Goal: Task Accomplishment & Management: Complete application form

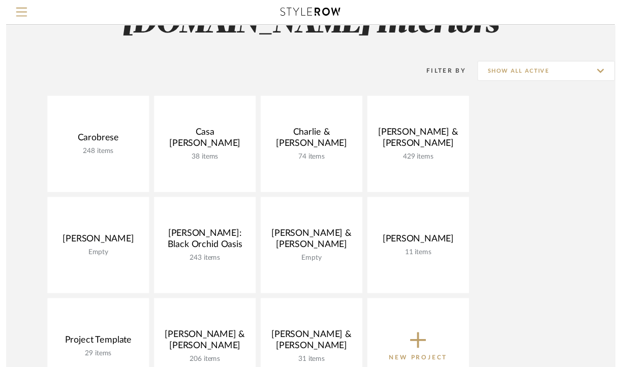
scroll to position [92, 0]
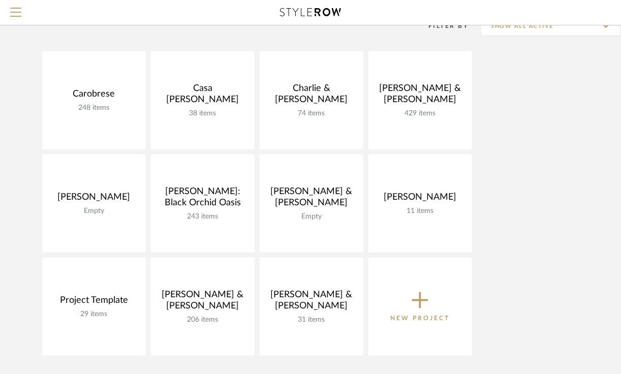
click at [0, 0] on link "Open Project" at bounding box center [0, 0] width 0 height 0
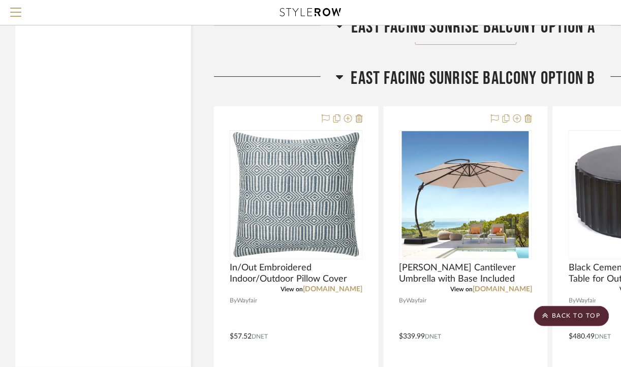
scroll to position [1551, 0]
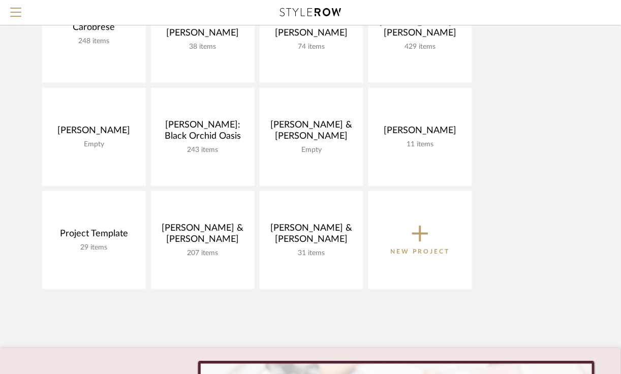
scroll to position [184, 0]
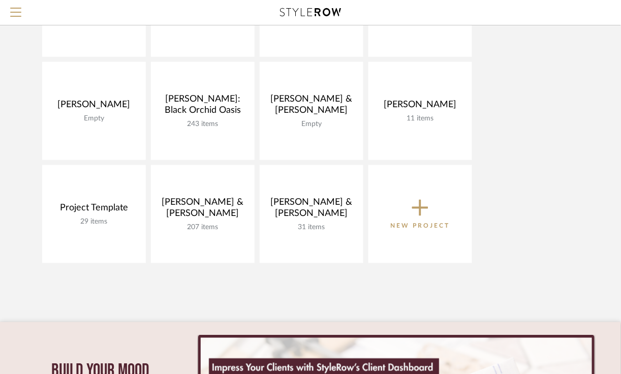
click at [420, 212] on icon at bounding box center [420, 208] width 16 height 16
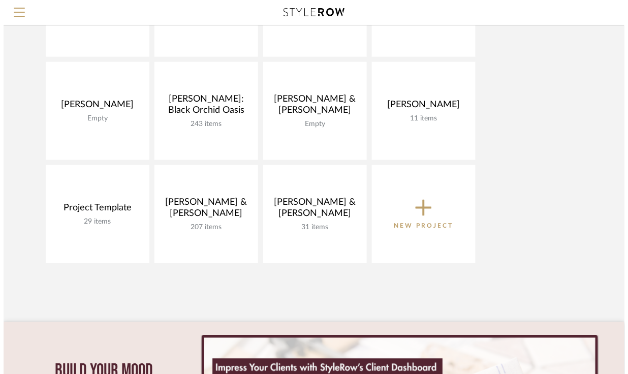
scroll to position [0, 0]
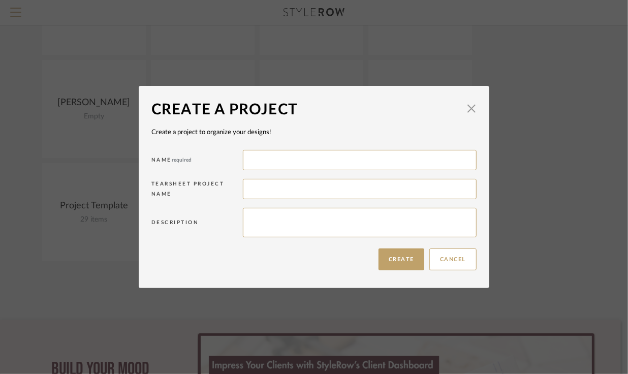
click at [257, 159] on input at bounding box center [360, 160] width 234 height 20
type input "R"
type input "[PERSON_NAME] and [PERSON_NAME]"
click at [389, 267] on button "Create" at bounding box center [402, 259] width 46 height 22
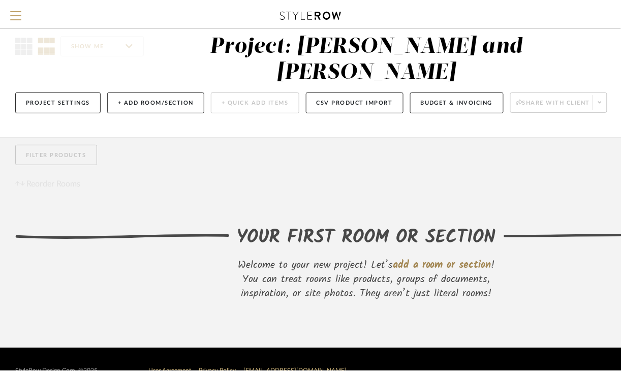
scroll to position [2, 0]
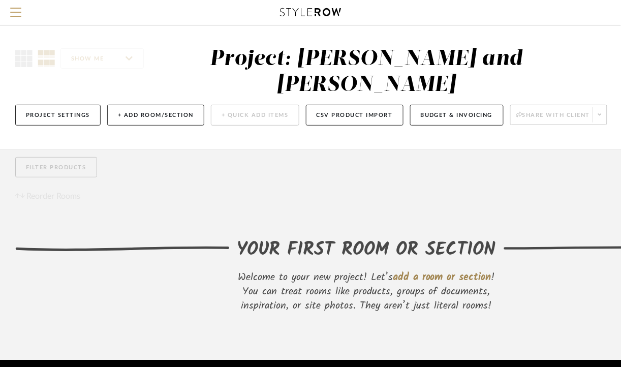
click at [12, 9] on span "Menu" at bounding box center [15, 15] width 11 height 15
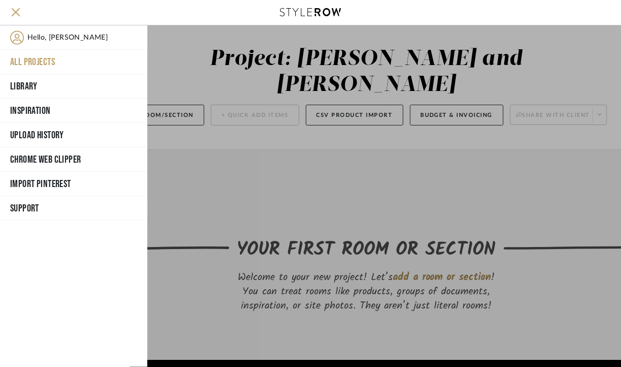
click at [24, 61] on button "All Projects" at bounding box center [73, 62] width 147 height 24
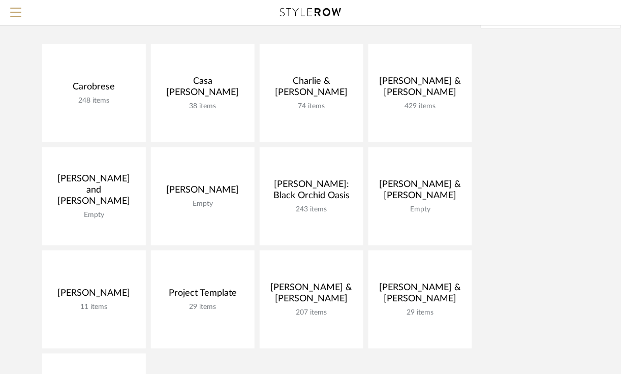
scroll to position [141, 0]
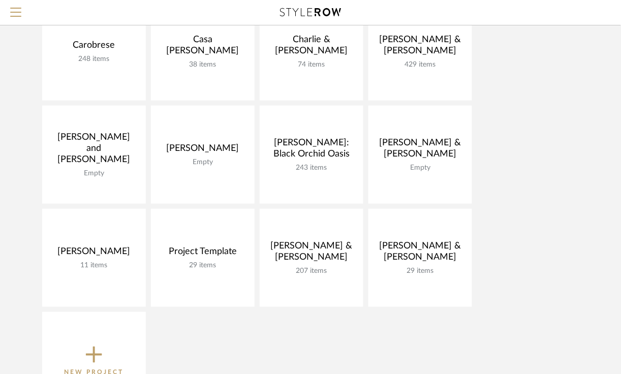
click at [94, 346] on icon at bounding box center [94, 354] width 16 height 21
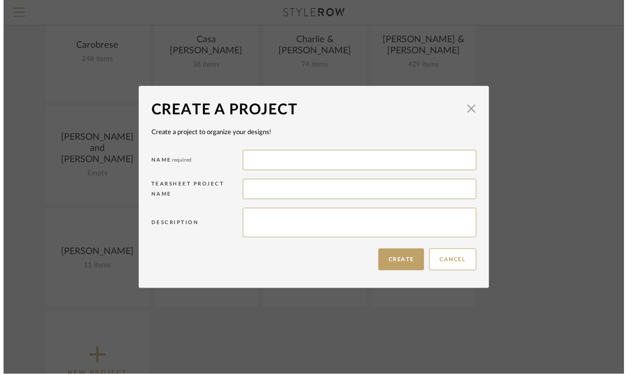
scroll to position [0, 0]
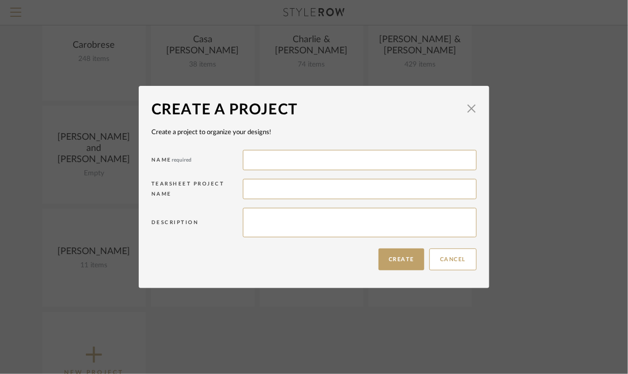
click at [249, 166] on input at bounding box center [360, 160] width 234 height 20
type input "[PERSON_NAME] and [PERSON_NAME]"
type input "Frauley"
drag, startPoint x: 264, startPoint y: 188, endPoint x: 400, endPoint y: 178, distance: 137.0
click at [259, 186] on input "Frauley" at bounding box center [360, 189] width 234 height 20
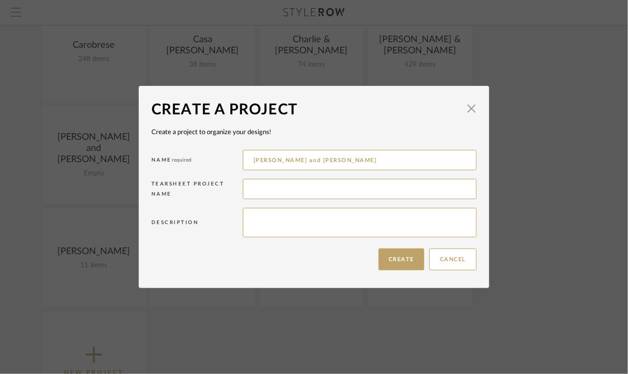
click at [330, 161] on input "[PERSON_NAME] and [PERSON_NAME]" at bounding box center [360, 160] width 234 height 20
paste input "Frauley"
type input "[PERSON_NAME] and [PERSON_NAME]"
click at [400, 261] on button "Create" at bounding box center [402, 259] width 46 height 22
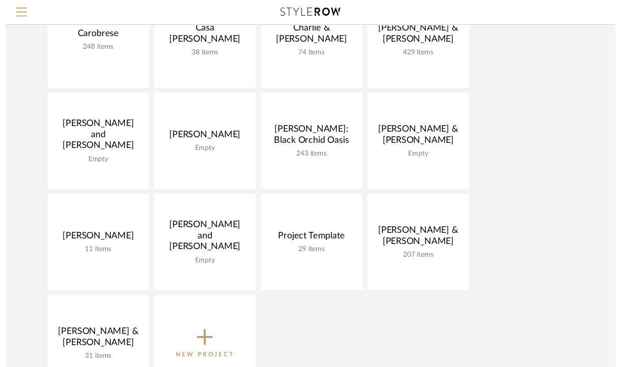
scroll to position [141, 0]
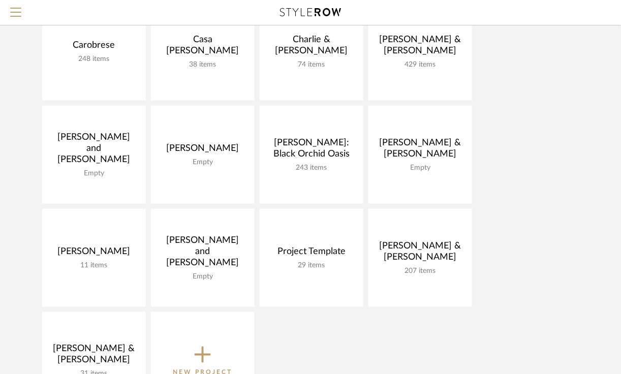
click at [0, 0] on link "Open Project" at bounding box center [0, 0] width 0 height 0
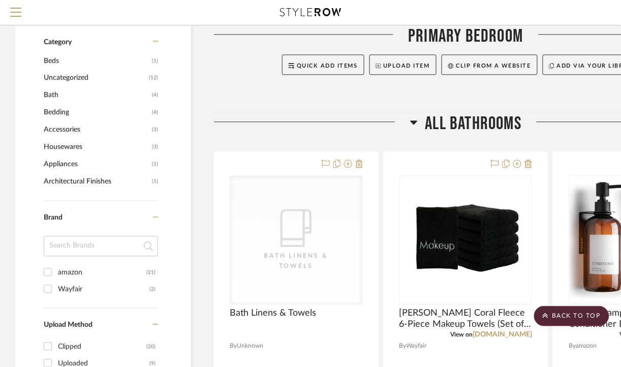
scroll to position [554, 0]
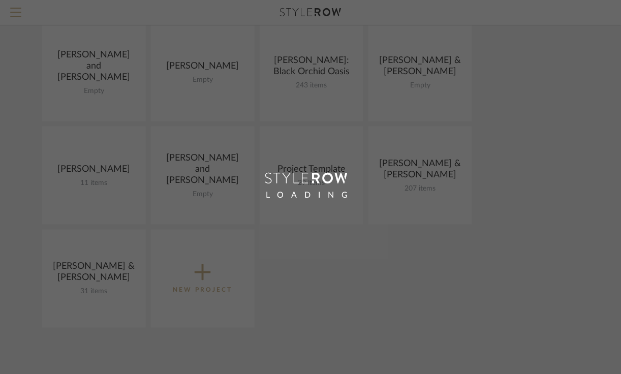
scroll to position [141, 0]
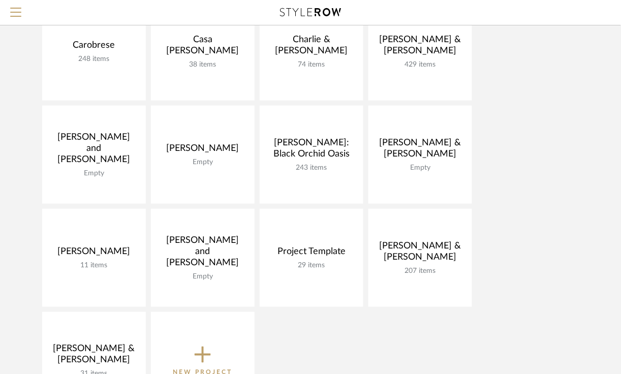
click at [0, 0] on link "Open Project" at bounding box center [0, 0] width 0 height 0
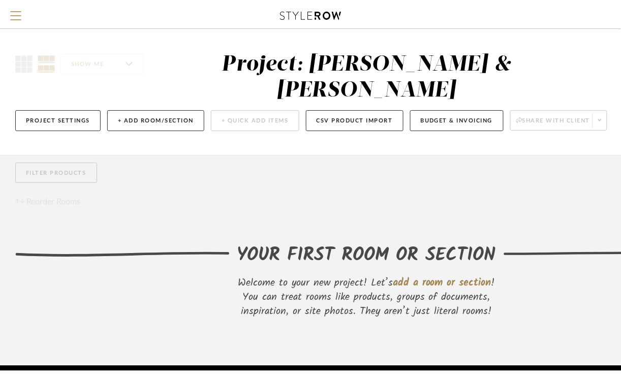
scroll to position [48, 0]
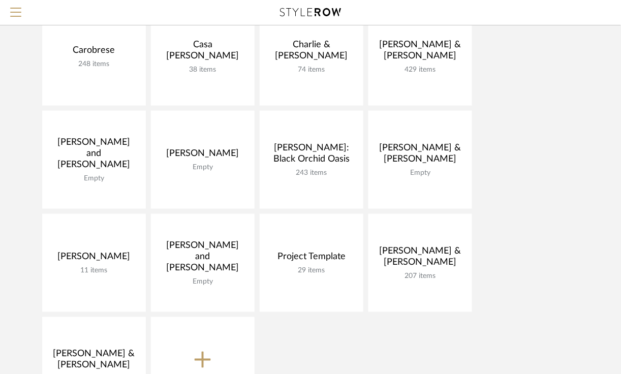
scroll to position [141, 0]
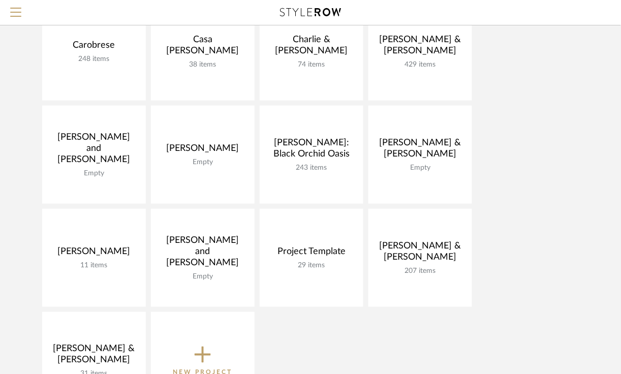
click at [0, 0] on link "Open Project" at bounding box center [0, 0] width 0 height 0
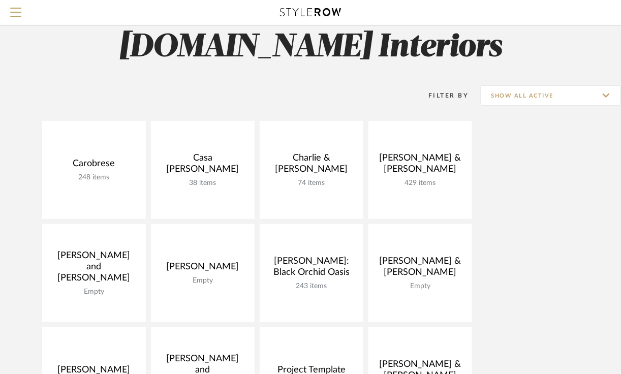
scroll to position [161, 0]
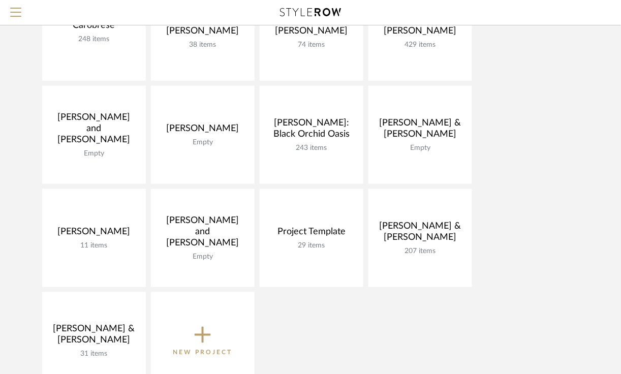
click at [0, 0] on link "Open Project" at bounding box center [0, 0] width 0 height 0
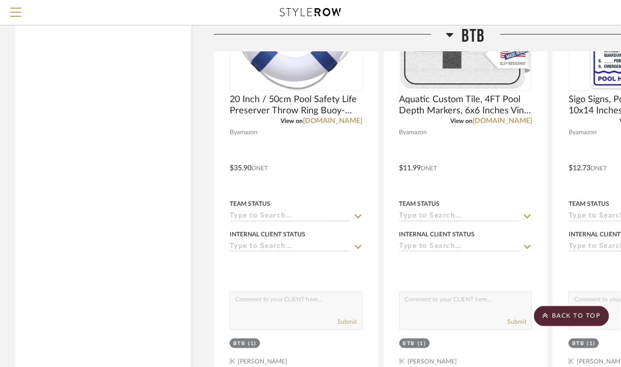
scroll to position [2586, 0]
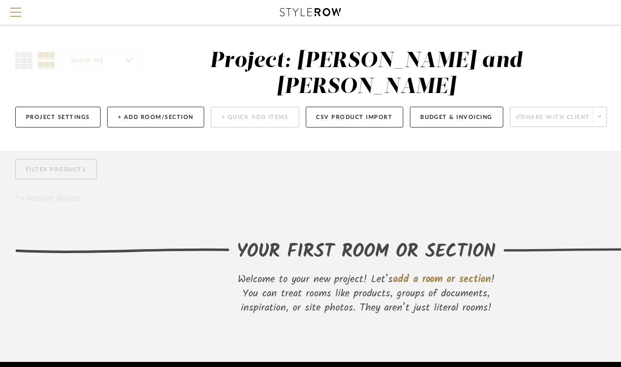
click at [28, 13] on button "Menu" at bounding box center [16, 12] width 32 height 25
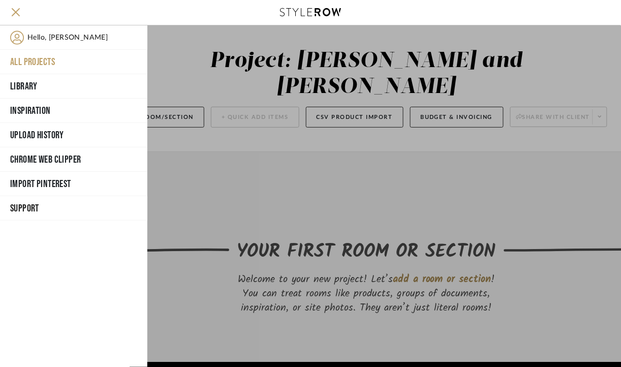
click at [18, 56] on button "All Projects" at bounding box center [73, 62] width 147 height 24
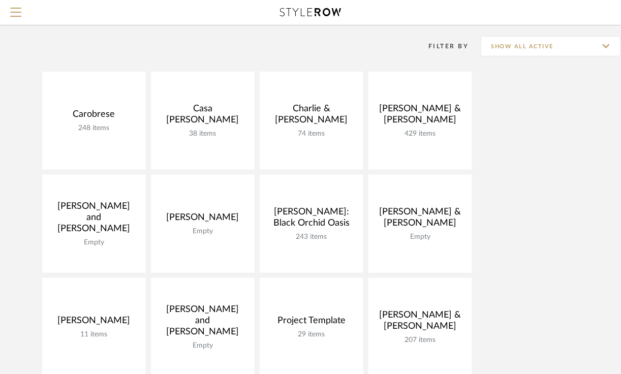
scroll to position [184, 0]
